Goal: Task Accomplishment & Management: Use online tool/utility

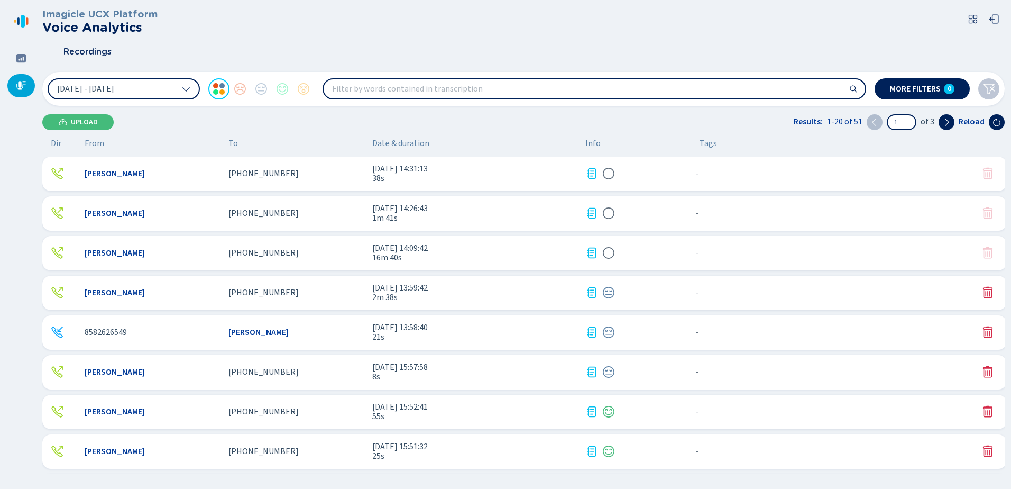
click at [360, 339] on div "8582626549 [PERSON_NAME] [DATE] 13:58:40 21s - {{hiddenTagsCount}} more" at bounding box center [524, 332] width 965 height 34
click at [436, 290] on span "[DATE] 13:59:42" at bounding box center [474, 288] width 205 height 10
click at [412, 250] on span "[DATE] 14:09:42" at bounding box center [474, 248] width 205 height 10
click at [396, 174] on span "38s" at bounding box center [474, 178] width 205 height 10
